Goal: Use online tool/utility: Use online tool/utility

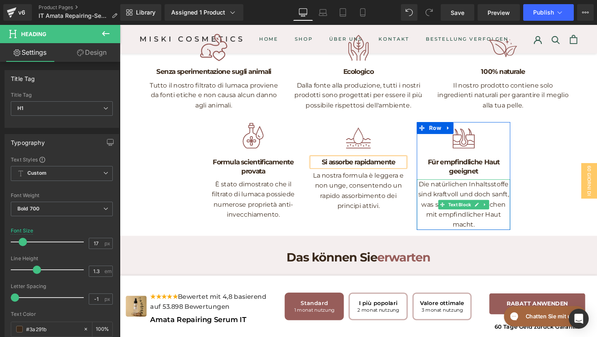
click at [509, 240] on p "Die natürlichen Inhaltsstoffe sind kraftvoll und doch sanft, was sie ideal für …" at bounding box center [481, 213] width 98 height 53
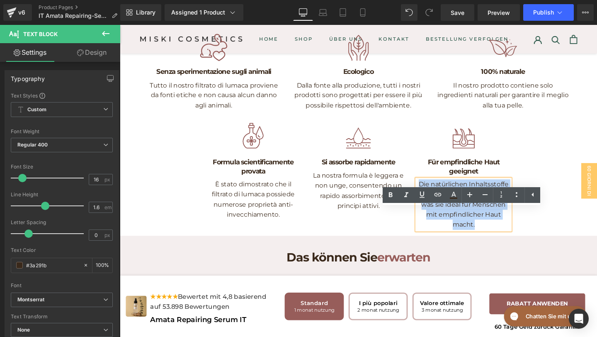
drag, startPoint x: 503, startPoint y: 267, endPoint x: 436, endPoint y: 224, distance: 79.4
click at [436, 224] on p "Die natürlichen Inhaltsstoffe sind kraftvoll und doch sanft, was sie ideal für …" at bounding box center [481, 213] width 98 height 53
copy p "Die natürlichen Inhaltsstoffe sind kraftvoll und doch sanft, was sie ideal für …"
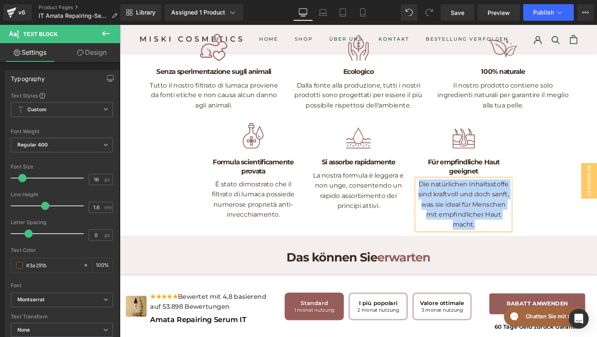
paste div
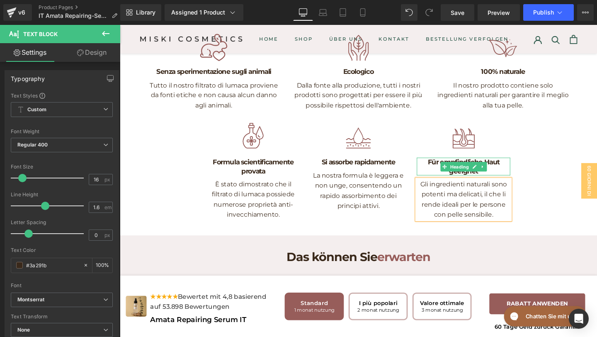
click at [509, 182] on h1 "Für empfindliche Haut geeignet" at bounding box center [481, 173] width 98 height 18
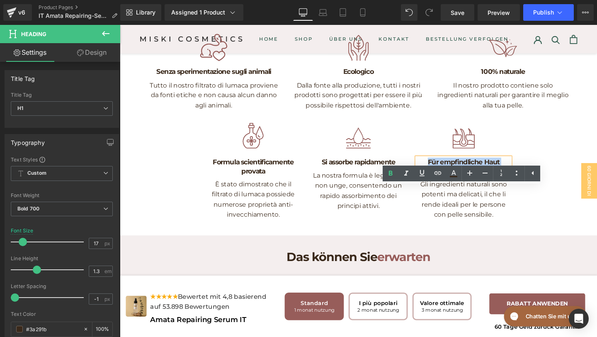
drag, startPoint x: 500, startPoint y: 208, endPoint x: 442, endPoint y: 203, distance: 58.7
click at [442, 182] on h1 "Für empfindliche Haut geeignet" at bounding box center [481, 173] width 98 height 18
copy h1 "Für empfindliche Haut geeignet"
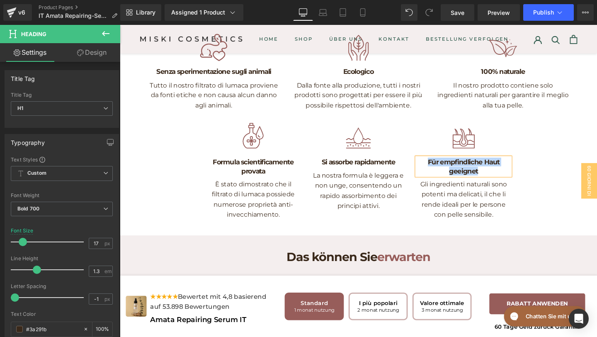
paste div
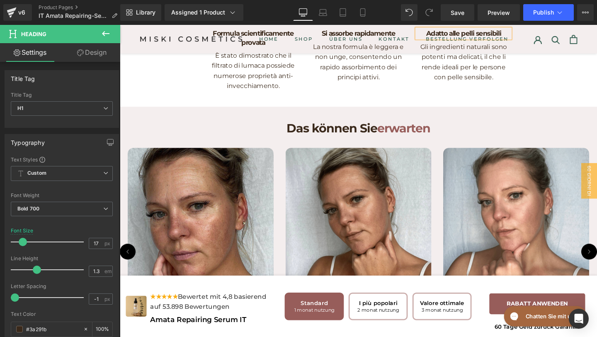
scroll to position [1451, 0]
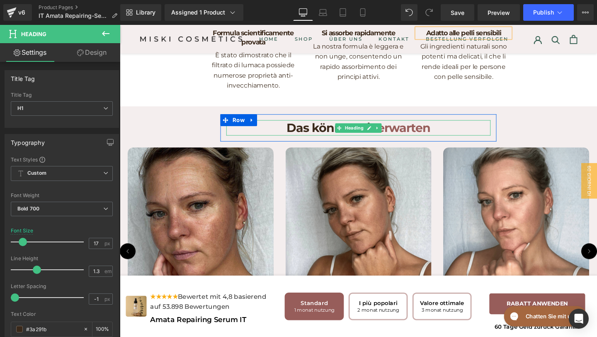
click at [443, 141] on span "erwarten" at bounding box center [418, 132] width 56 height 15
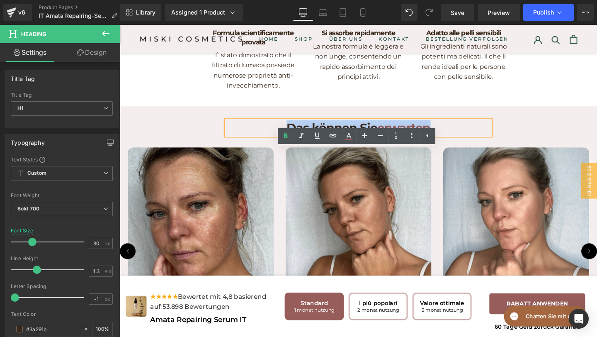
drag, startPoint x: 452, startPoint y: 165, endPoint x: 293, endPoint y: 162, distance: 159.2
click at [293, 141] on h1 "Das können Sie erwarten" at bounding box center [371, 133] width 278 height 16
copy h1 "Das können Sie erwarten"
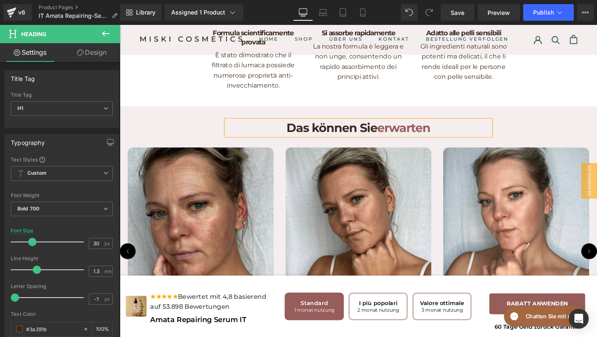
click at [313, 141] on h1 "Das können Sie erwarten" at bounding box center [371, 133] width 278 height 16
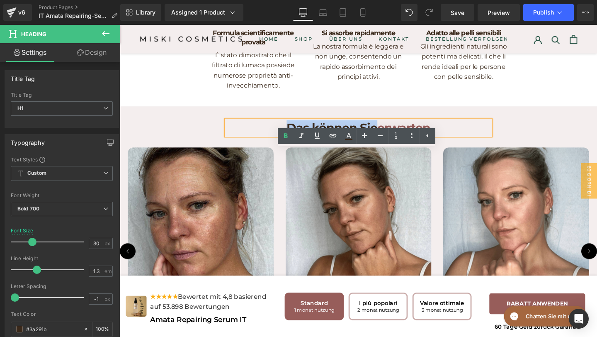
drag, startPoint x: 291, startPoint y: 162, endPoint x: 389, endPoint y: 165, distance: 98.3
click at [389, 141] on h1 "Das können Sie erwarten" at bounding box center [371, 133] width 278 height 16
paste div
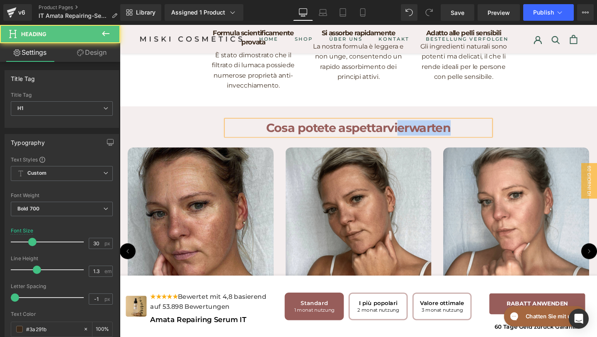
drag, startPoint x: 475, startPoint y: 168, endPoint x: 412, endPoint y: 165, distance: 63.5
click at [412, 141] on h1 "Cosa potete aspettarvierwarten" at bounding box center [371, 133] width 278 height 16
drag, startPoint x: 375, startPoint y: 163, endPoint x: 286, endPoint y: 160, distance: 88.7
click at [286, 141] on h1 "Cosa potete aspettarvi" at bounding box center [371, 133] width 278 height 16
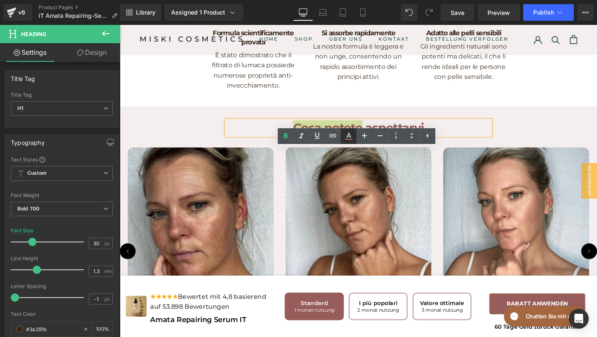
click at [348, 135] on icon at bounding box center [349, 136] width 10 height 10
type input "#975d5a"
type input "100"
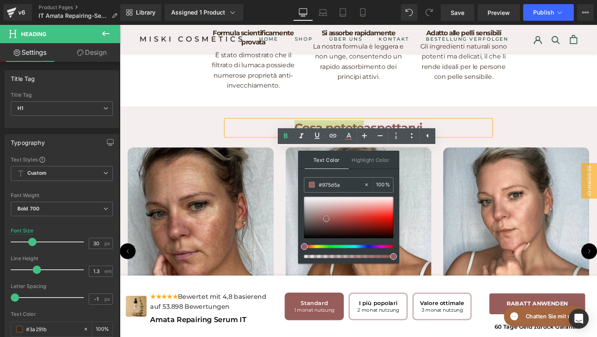
type input "#171616"
click at [305, 234] on div at bounding box center [349, 216] width 90 height 41
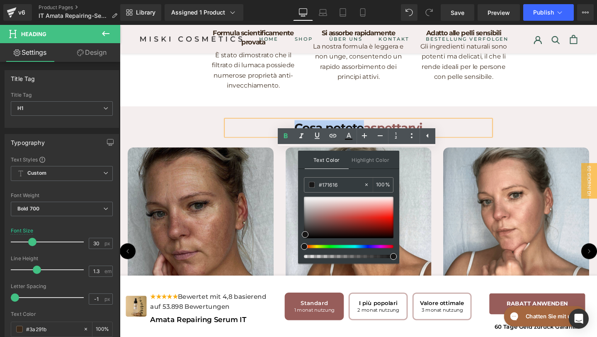
click at [261, 233] on img at bounding box center [204, 229] width 153 height 153
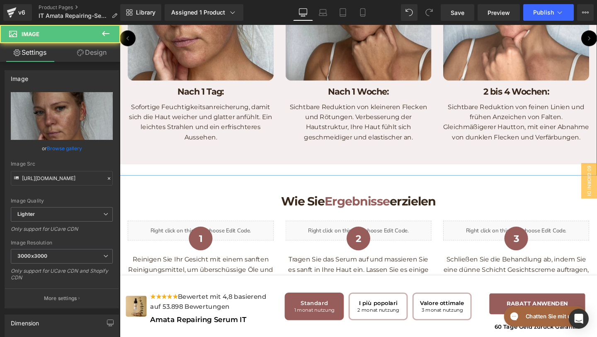
scroll to position [1678, 0]
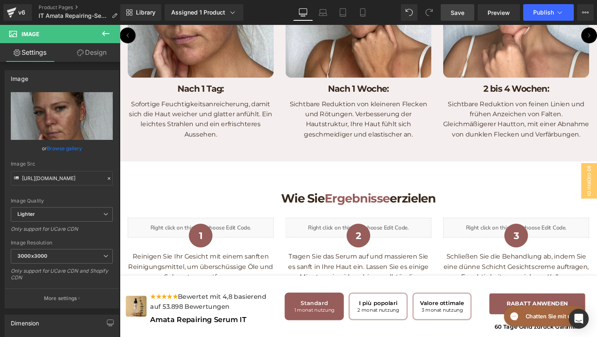
click at [452, 6] on link "Save" at bounding box center [458, 12] width 34 height 17
